Goal: Information Seeking & Learning: Learn about a topic

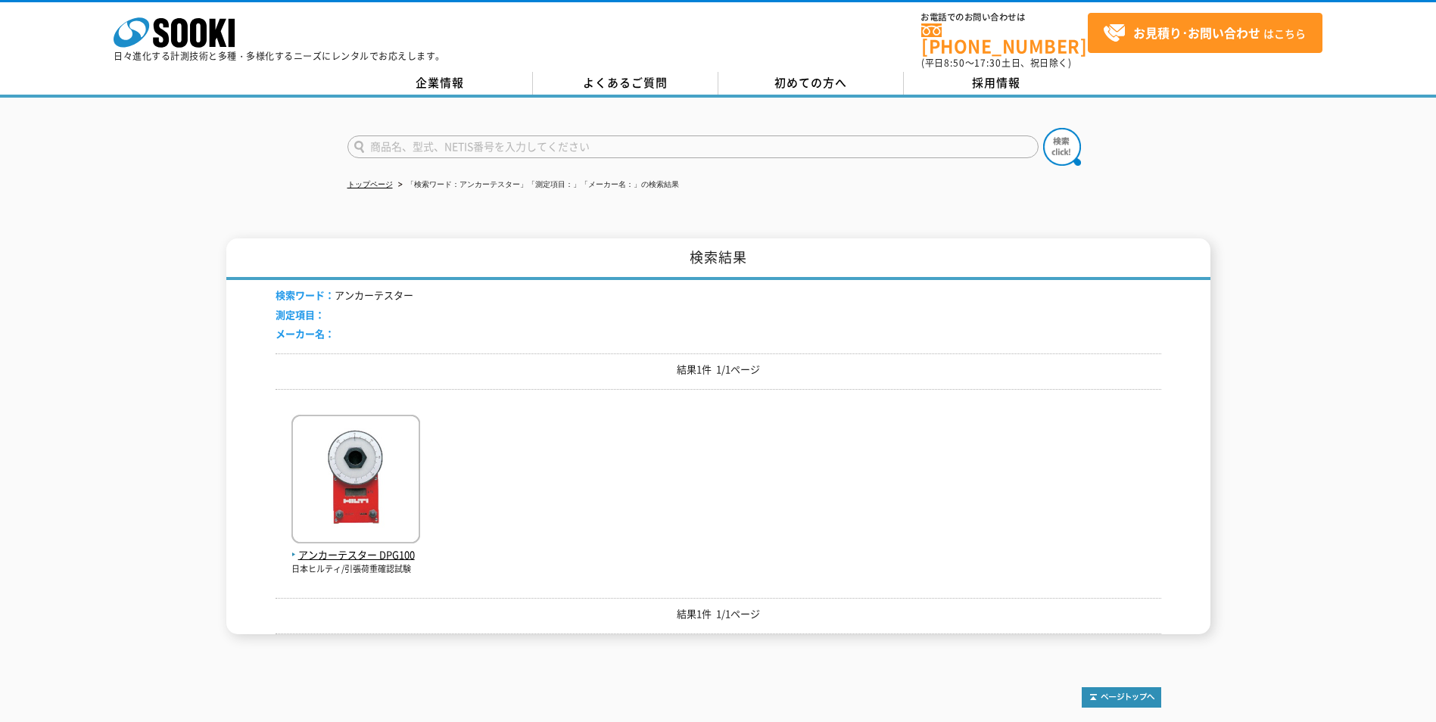
click at [413, 136] on input "text" at bounding box center [693, 147] width 691 height 23
type input "テクノテスター"
click at [1043, 128] on button at bounding box center [1062, 147] width 38 height 38
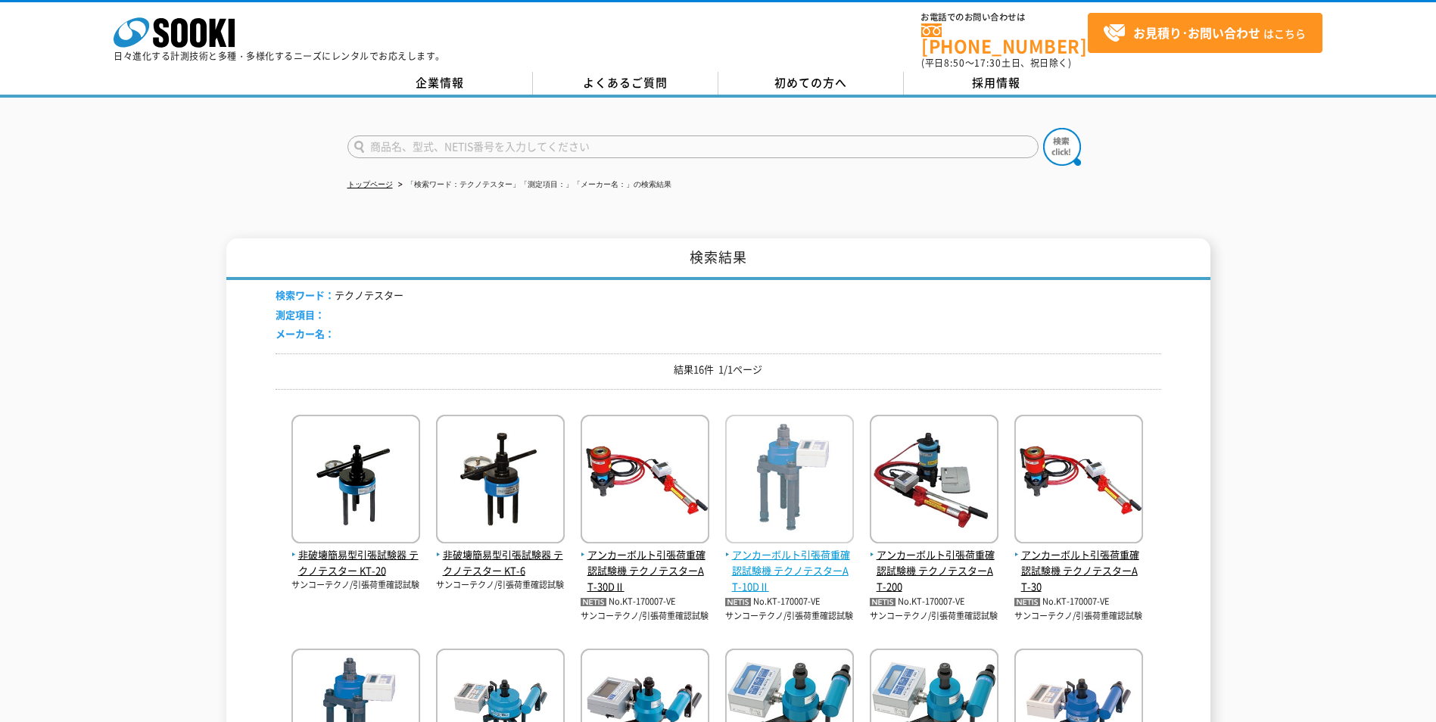
click at [759, 547] on span "アンカーボルト引張荷重確認試験機 テクノテスターAT-10DⅡ" at bounding box center [789, 570] width 129 height 47
